Goal: Task Accomplishment & Management: Complete application form

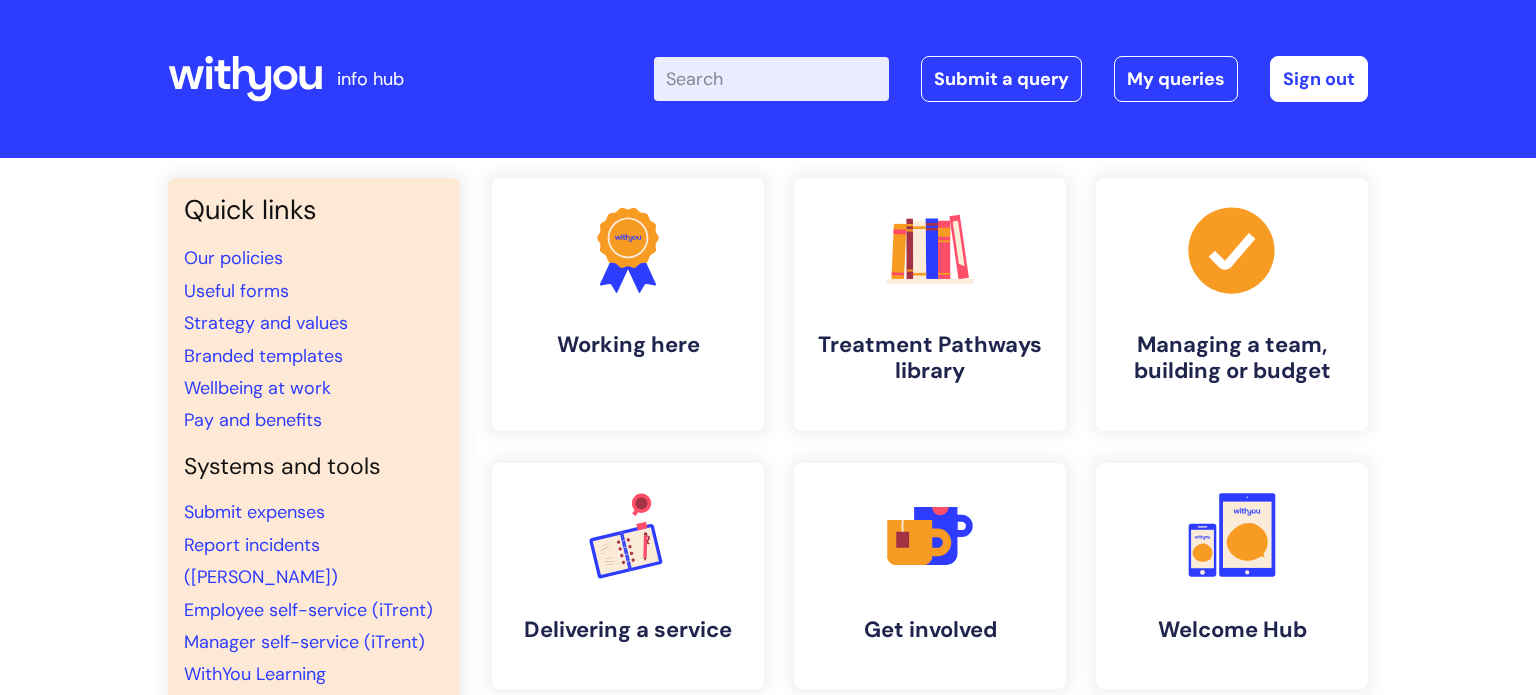
click at [873, 37] on div "Enter your search term here... Search Submit a query My queries Welcome Kelly H…" at bounding box center [917, 79] width 902 height 118
click at [211, 662] on link "WithYou Learning" at bounding box center [255, 674] width 142 height 24
click at [988, 80] on link "Submit a query" at bounding box center [1001, 79] width 161 height 46
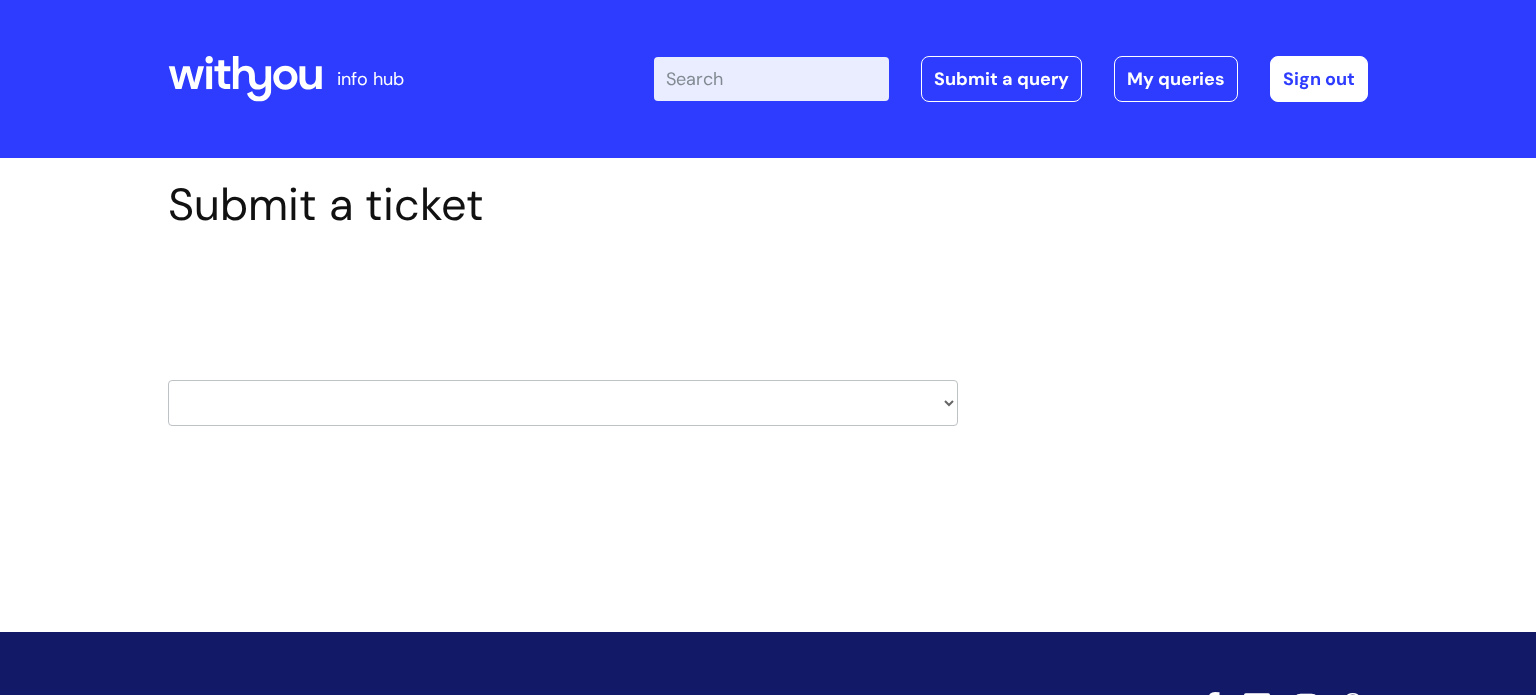
click at [675, 406] on select "HR / People IT and Support Clinical Drug Alerts Finance Accounts Data Support T…" at bounding box center [563, 403] width 790 height 46
select select "it_and_support"
click at [168, 380] on select "HR / People IT and Support Clinical Drug Alerts Finance Accounts Data Support T…" at bounding box center [563, 403] width 790 height 46
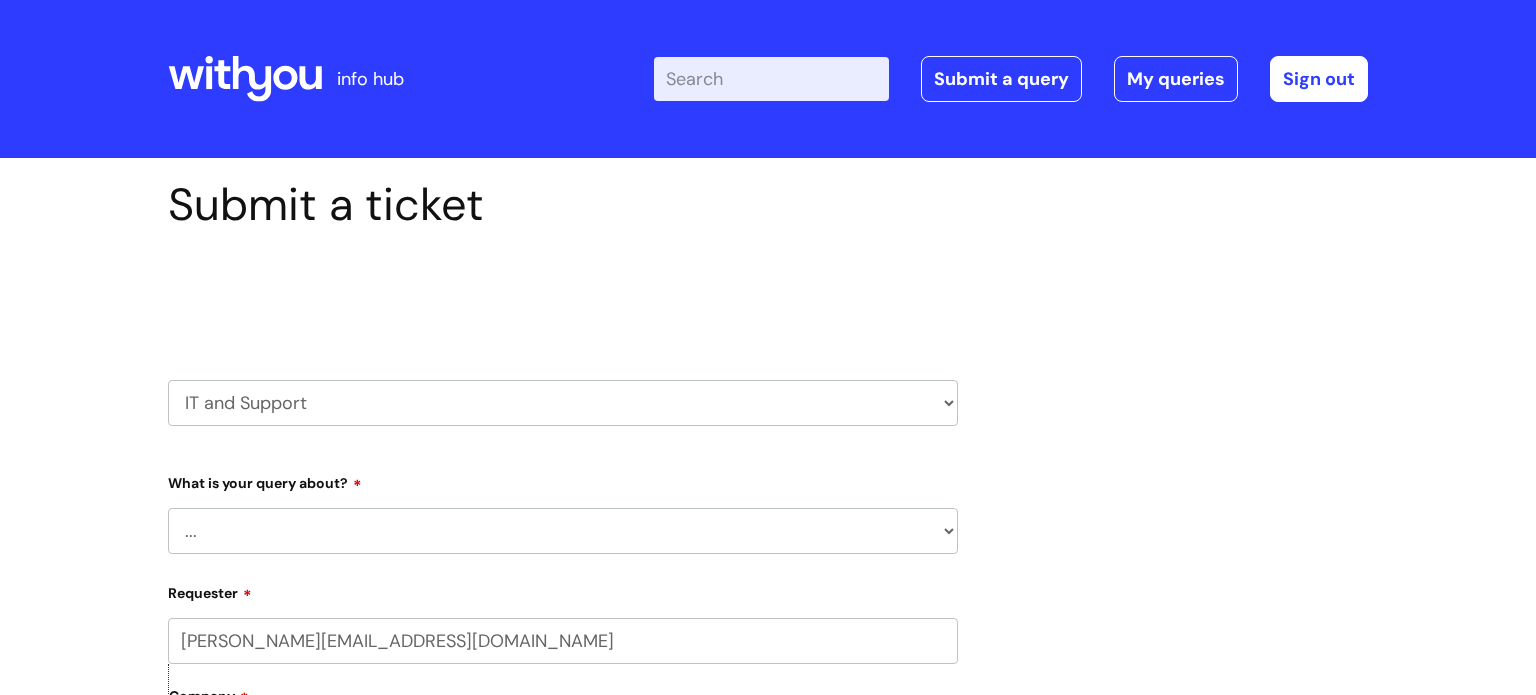
click at [231, 521] on select "... Mobile Phone Reset & MFA Accounts, Starters and Leavers IT Hardware issue I…" at bounding box center [563, 531] width 790 height 46
select select "System/software"
click at [168, 508] on select "... Mobile Phone Reset & MFA Accounts, Starters and Leavers IT Hardware issue I…" at bounding box center [563, 531] width 790 height 46
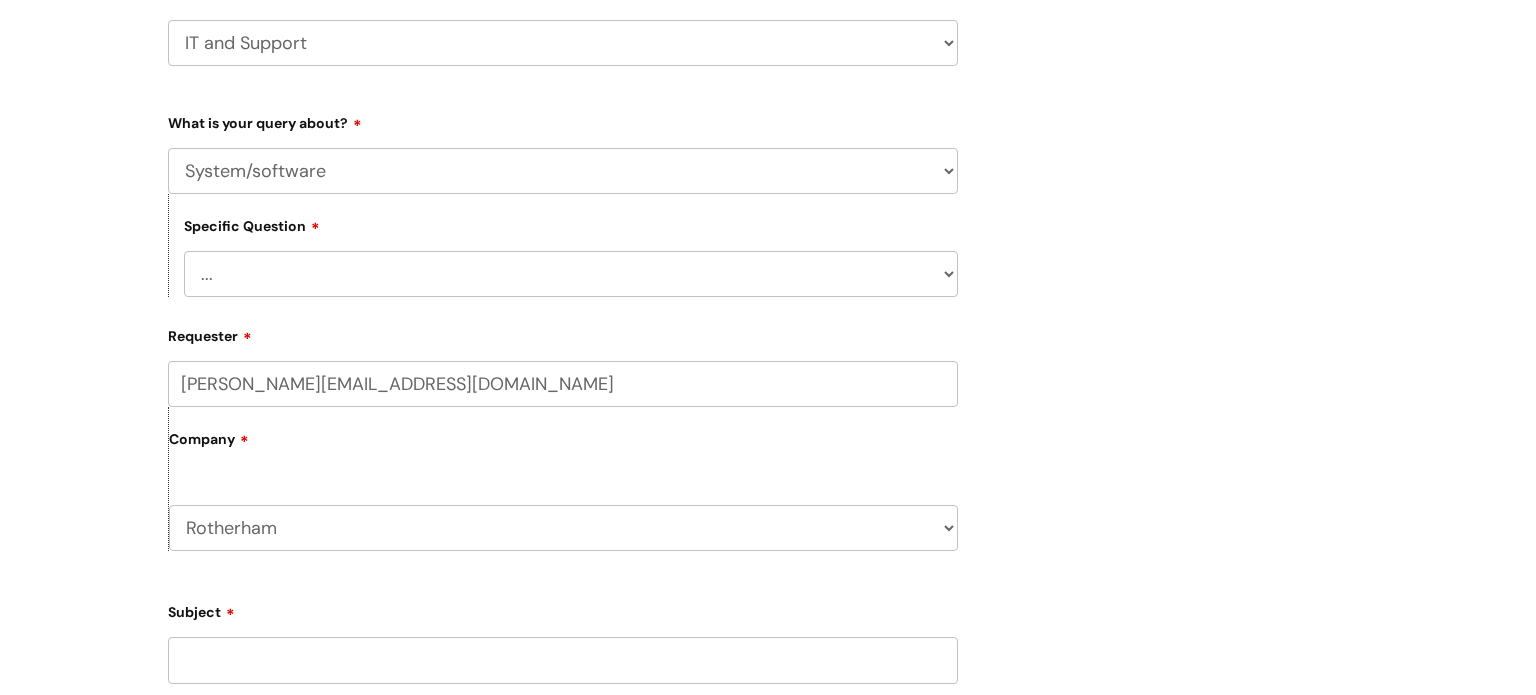
scroll to position [365, 0]
click at [843, 275] on select "... Halo PCMIS Iaptus NHS Email CJSM Email Mitel Another System Google (Workspa…" at bounding box center [571, 269] width 774 height 46
select select "Google (Workspace)"
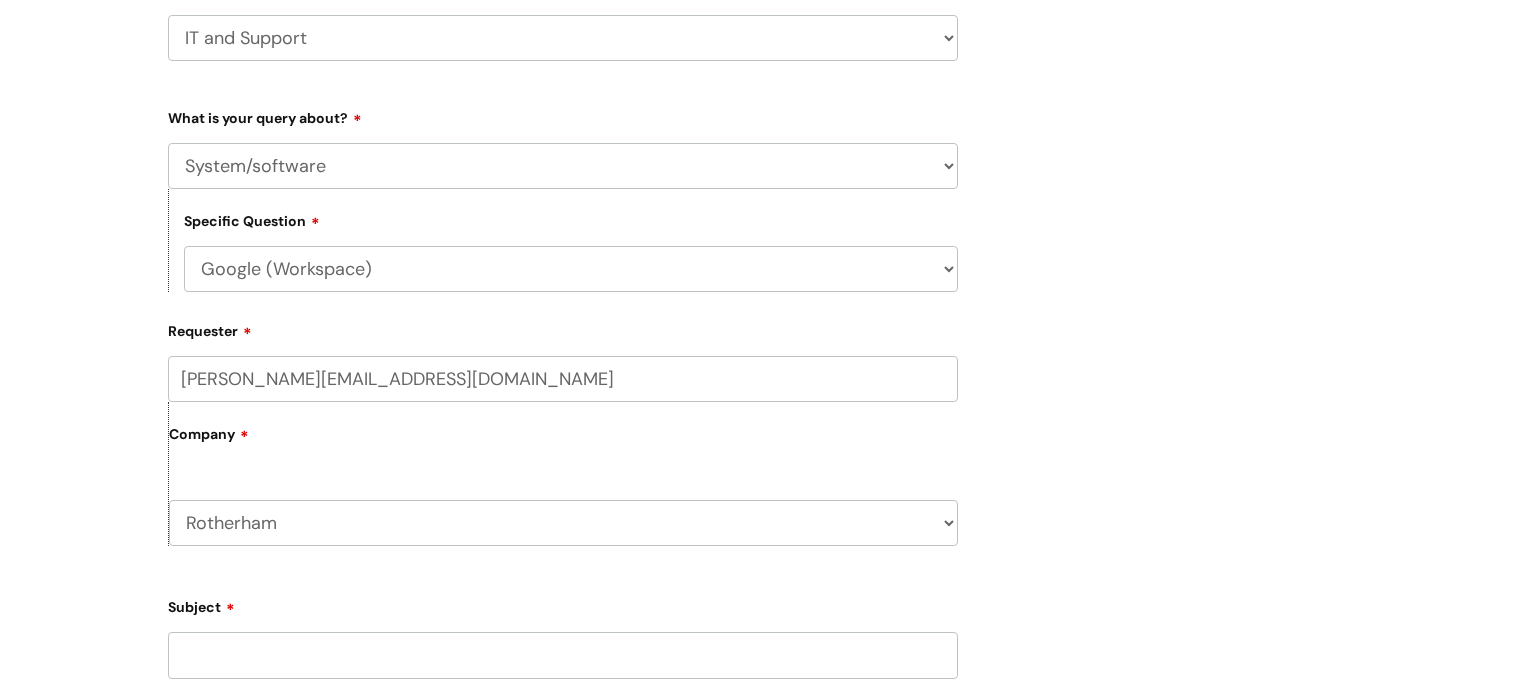
click at [184, 246] on select "... Halo PCMIS Iaptus NHS Email CJSM Email Mitel Another System Google (Workspa…" at bounding box center [571, 269] width 774 height 46
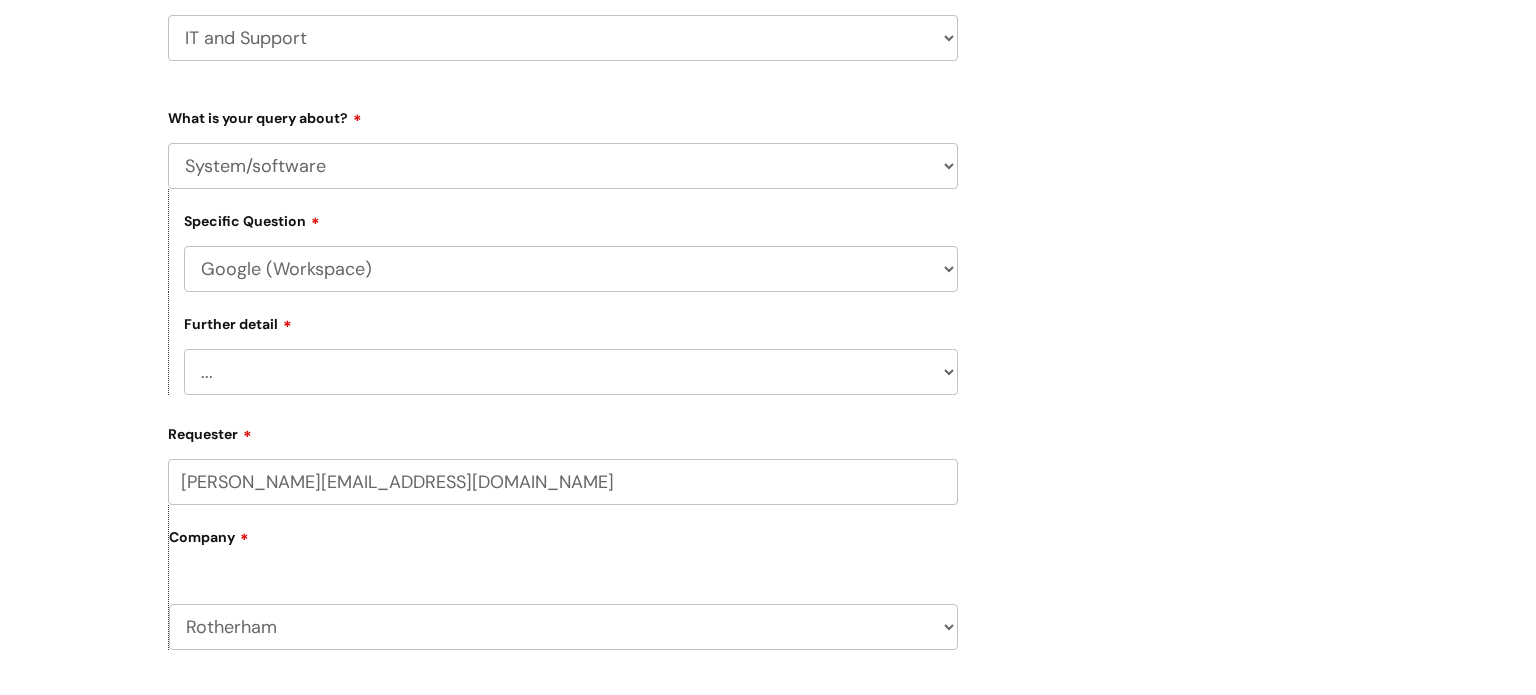
click at [525, 384] on select "... I’d like to add/remove user(s) to a shared email inbox I’d like to add/remo…" at bounding box center [571, 372] width 774 height 46
select select "Anything else"
click at [184, 349] on select "... I’d like to add/remove user(s) to a shared email inbox I’d like to add/remo…" at bounding box center [571, 372] width 774 height 46
click at [489, 552] on label "Company" at bounding box center [563, 544] width 789 height 45
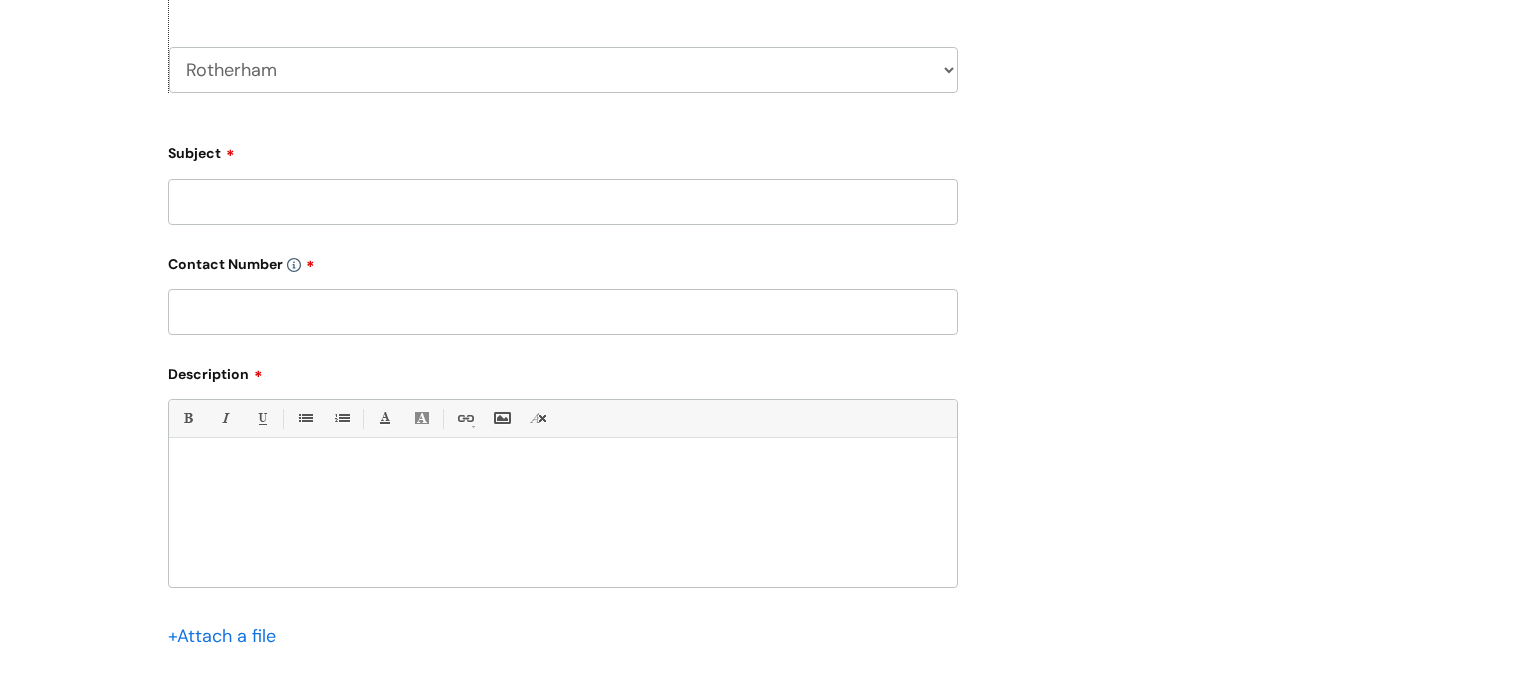
scroll to position [920, 0]
click at [825, 205] on input "Subject" at bounding box center [563, 204] width 790 height 46
type input "Google Chat"
click at [628, 321] on input "text" at bounding box center [563, 314] width 790 height 46
type input "07969911521"
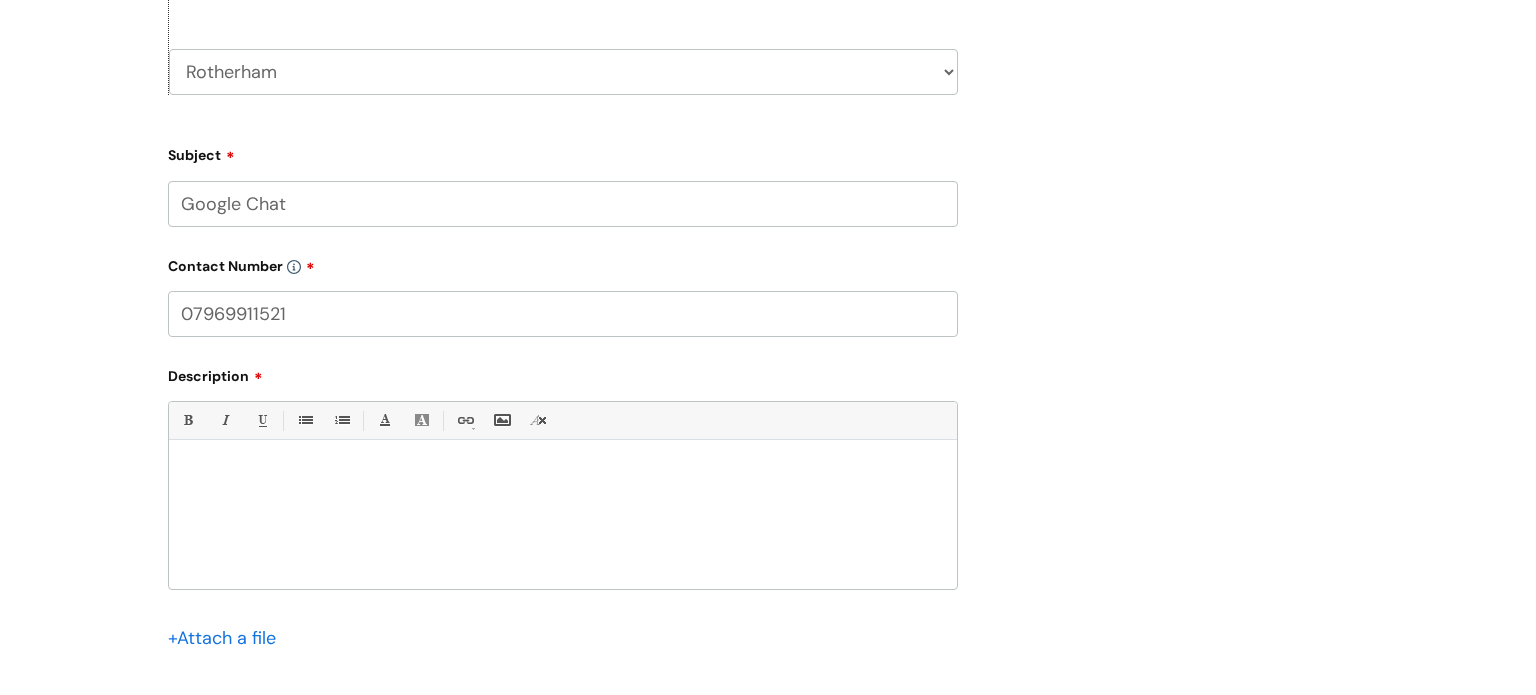
click at [511, 522] on div at bounding box center [563, 520] width 788 height 138
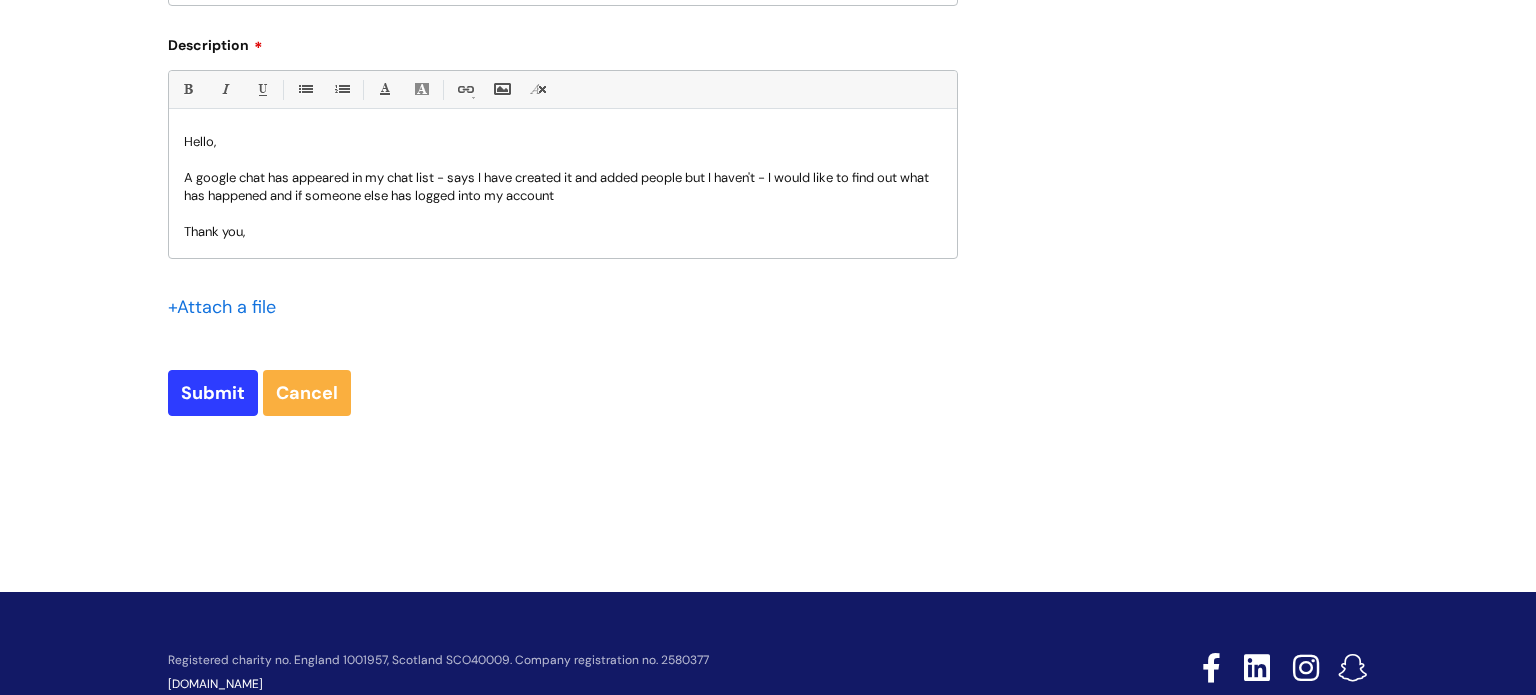
scroll to position [20, 0]
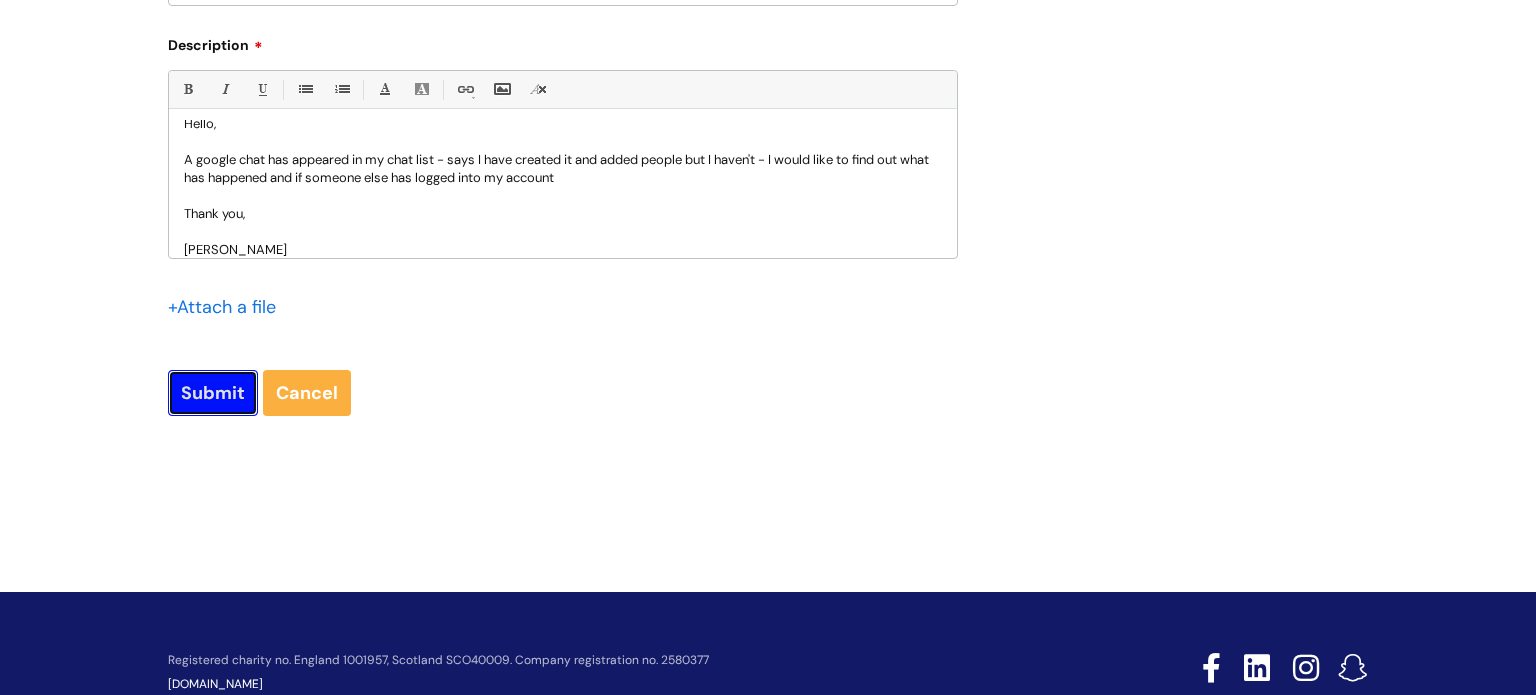
click at [202, 397] on input "Submit" at bounding box center [213, 393] width 90 height 46
type input "Please Wait..."
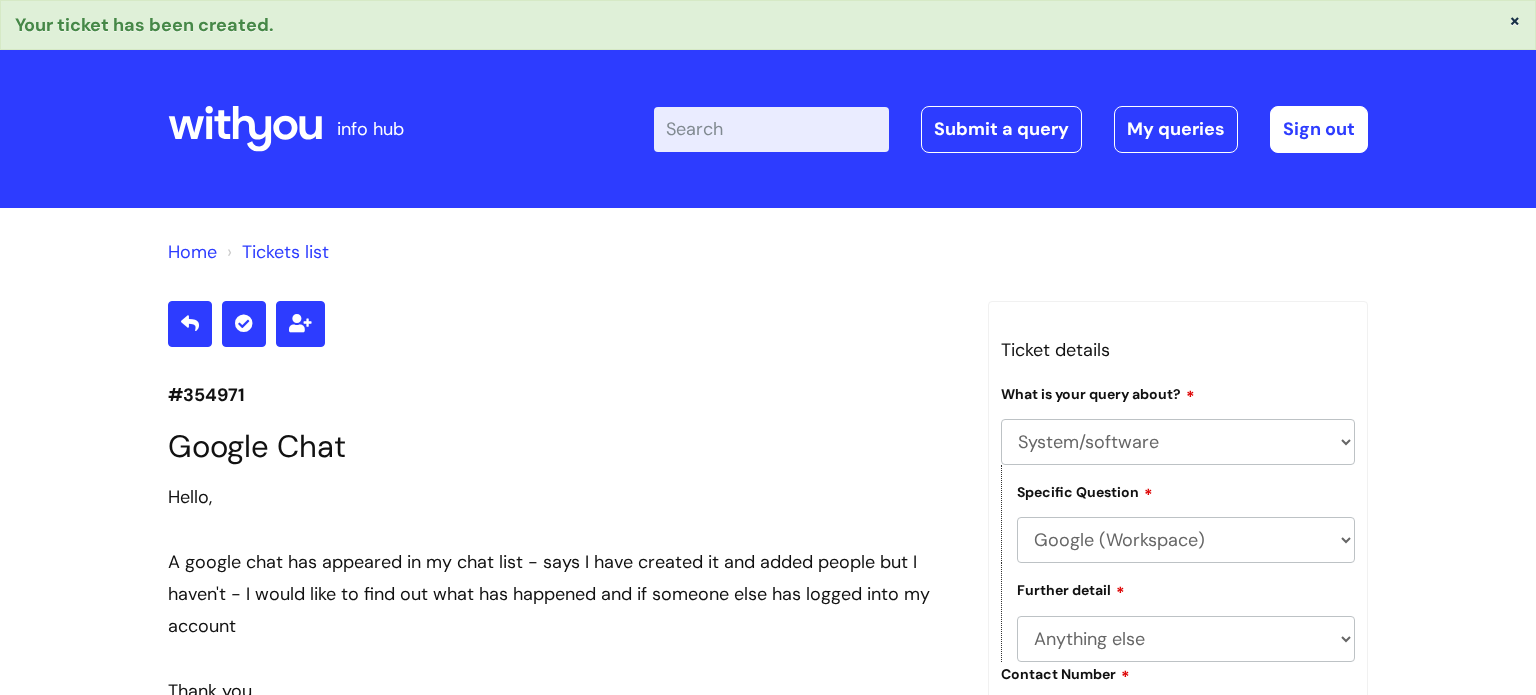
select select "System/software"
select select "Google (Workspace)"
select select "Anything else"
